Goal: Find specific page/section: Find specific page/section

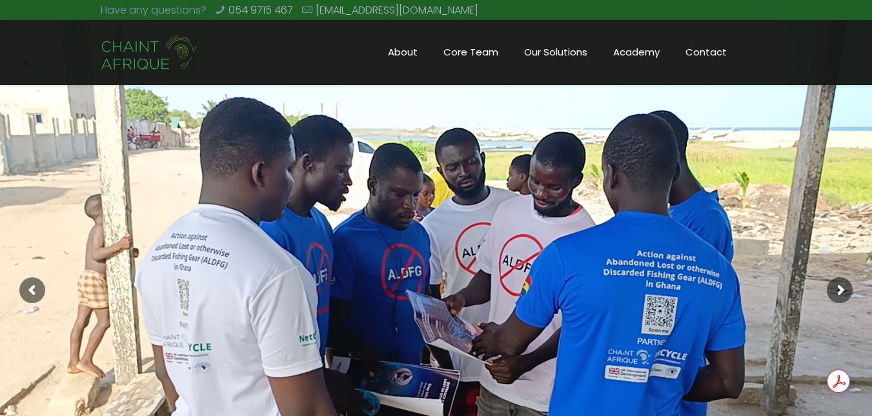
click at [463, 48] on span "Core Team" at bounding box center [470, 52] width 81 height 19
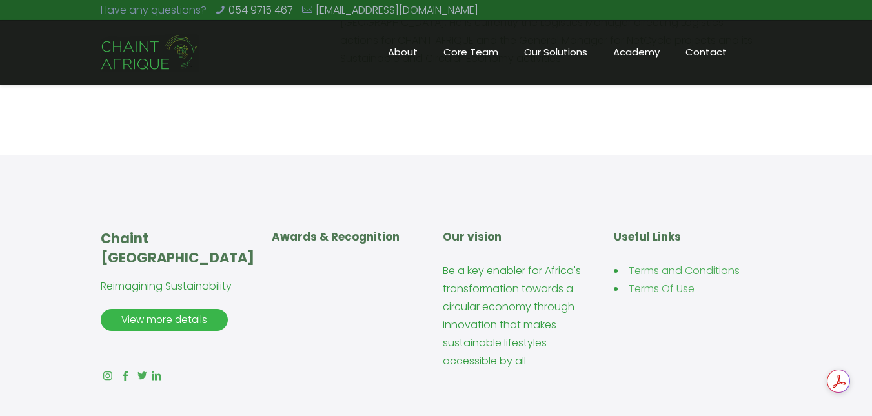
scroll to position [2858, 0]
